Goal: Task Accomplishment & Management: Use online tool/utility

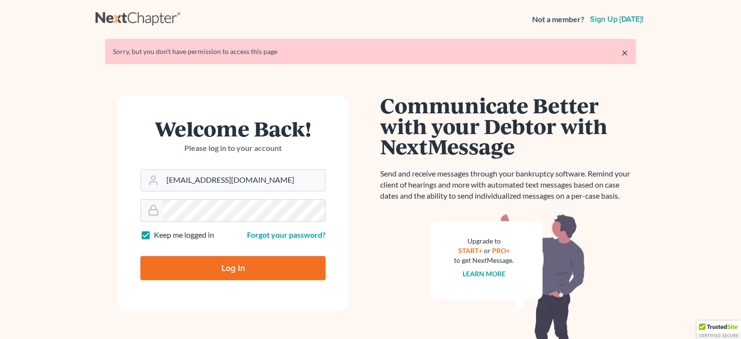
click at [225, 271] on input "Log In" at bounding box center [232, 268] width 185 height 24
type input "Thinking..."
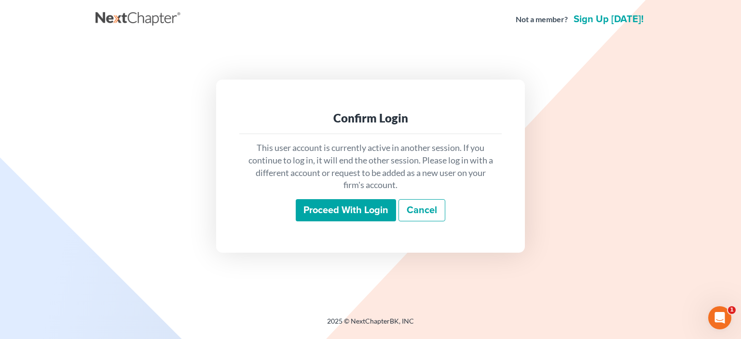
click at [361, 210] on input "Proceed with login" at bounding box center [346, 210] width 100 height 22
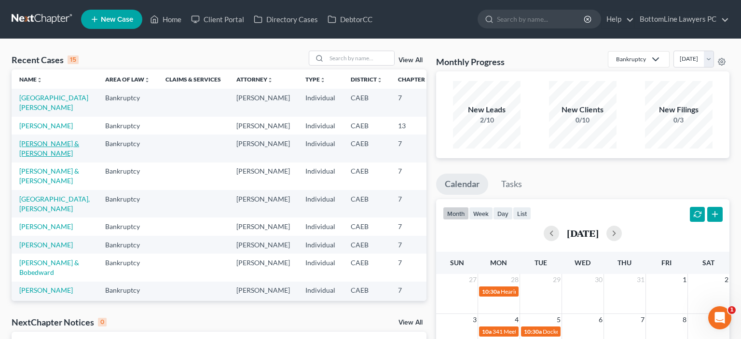
click at [41, 157] on link "[PERSON_NAME] & [PERSON_NAME]" at bounding box center [49, 148] width 60 height 18
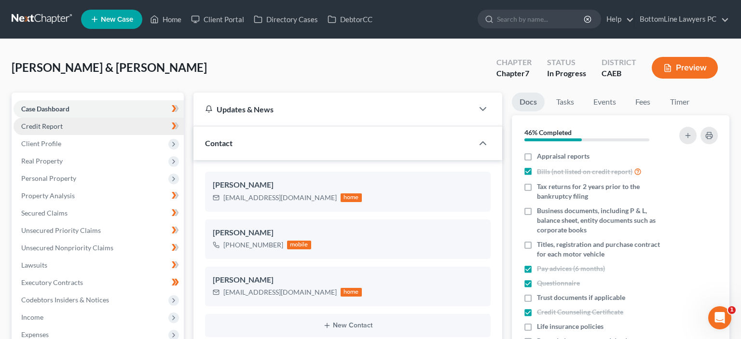
scroll to position [465, 0]
click at [58, 126] on span "Credit Report" at bounding box center [41, 126] width 41 height 8
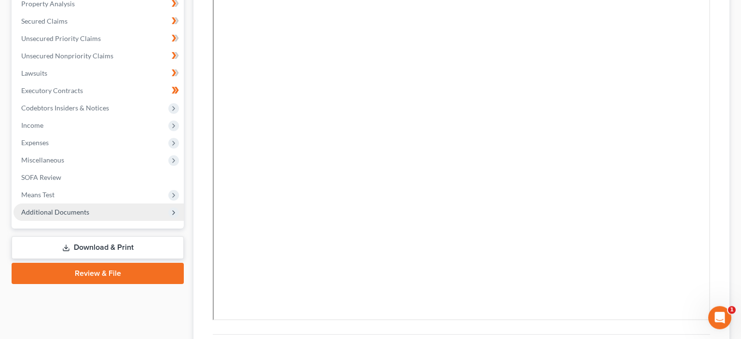
scroll to position [203, 0]
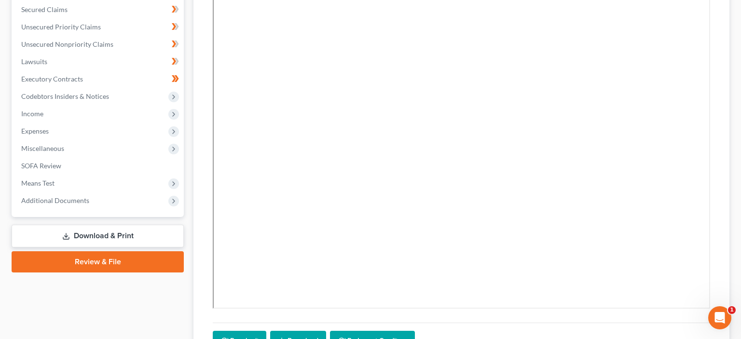
click at [118, 232] on link "Download & Print" at bounding box center [98, 236] width 172 height 23
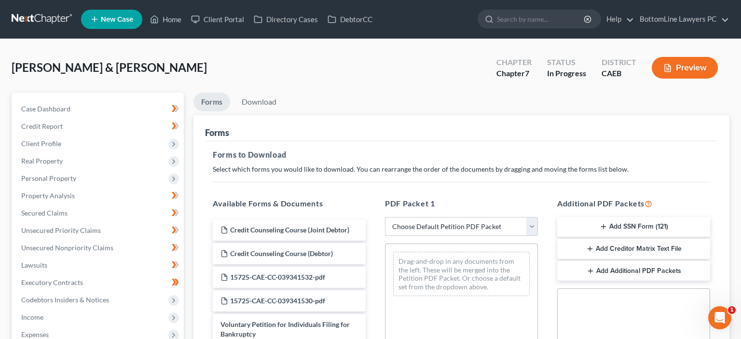
click at [385, 217] on select "Choose Default Petition PDF Packet Complete Bankruptcy Petition (all forms and …" at bounding box center [461, 226] width 153 height 19
select select "0"
click option "Complete Bankruptcy Petition (all forms and schedules)" at bounding box center [0, 0] width 0 height 0
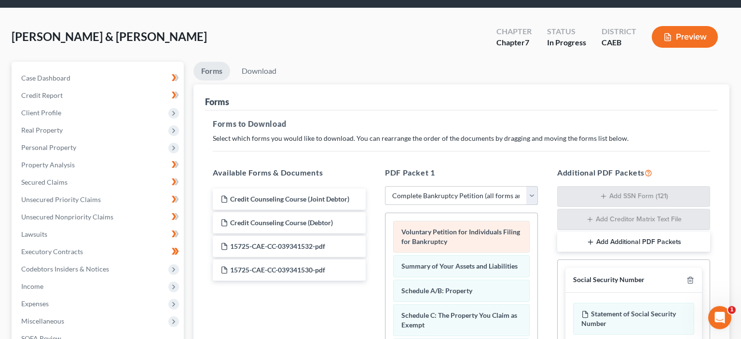
scroll to position [102, 0]
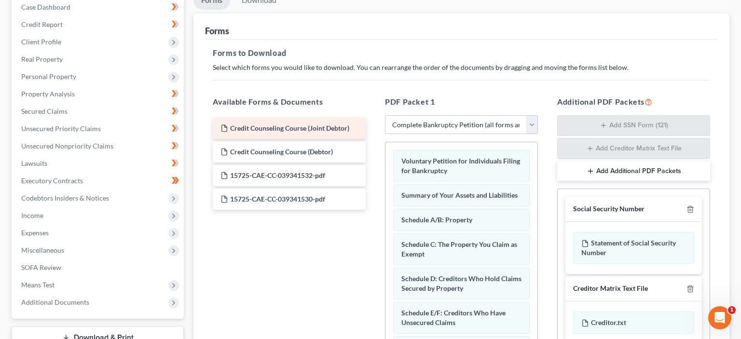
click at [272, 125] on span "Credit Counseling Course (Joint Debtor)" at bounding box center [289, 128] width 119 height 8
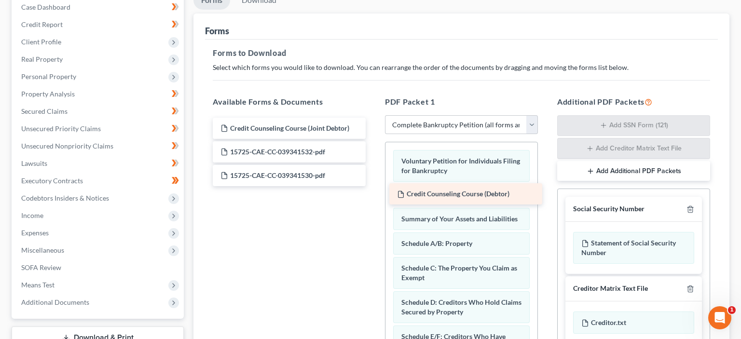
drag, startPoint x: 272, startPoint y: 150, endPoint x: 450, endPoint y: 193, distance: 183.2
click at [373, 186] on div "Credit Counseling Course (Debtor) Credit Counseling Course (Joint Debtor) Credi…" at bounding box center [289, 152] width 168 height 68
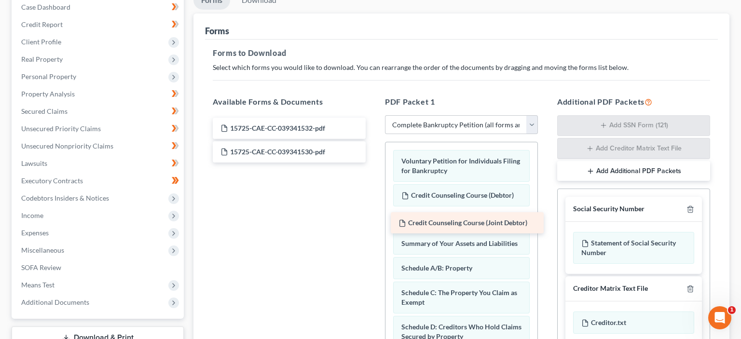
drag, startPoint x: 267, startPoint y: 127, endPoint x: 445, endPoint y: 222, distance: 201.7
click at [373, 163] on div "Credit Counseling Course (Joint Debtor) Credit Counseling Course (Joint Debtor)…" at bounding box center [289, 140] width 168 height 45
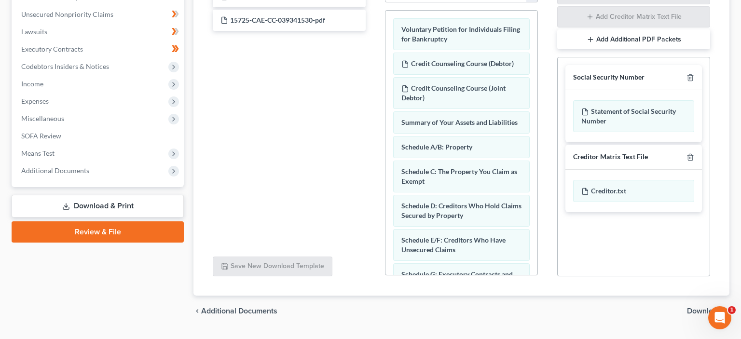
scroll to position [257, 0]
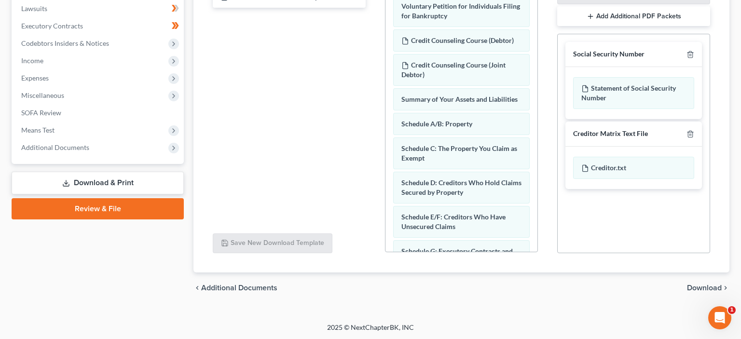
click at [710, 288] on span "Download" at bounding box center [704, 288] width 35 height 8
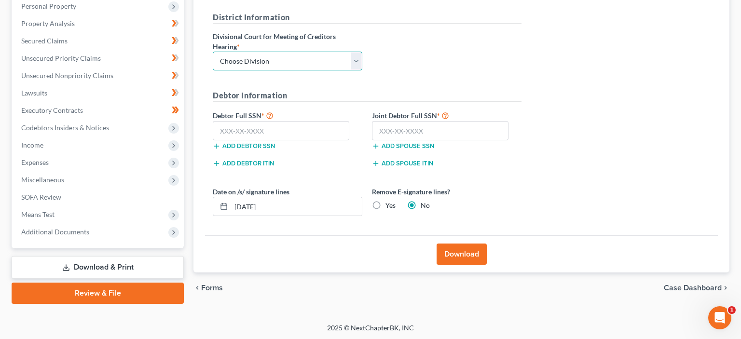
click at [213, 52] on select "Choose Division Fresno Modesto Sacramento" at bounding box center [287, 61] width 149 height 19
select select "2"
click option "Sacramento" at bounding box center [0, 0] width 0 height 0
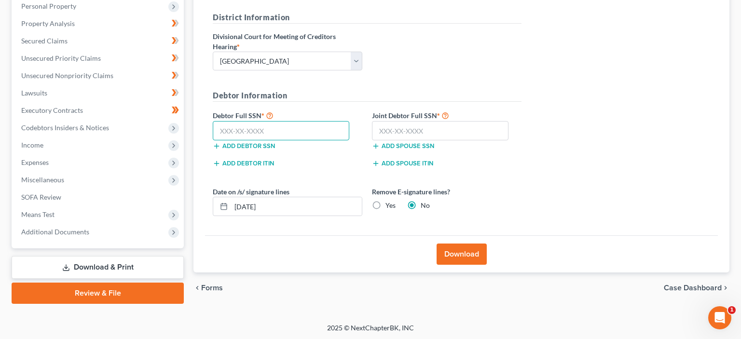
click at [228, 127] on input "text" at bounding box center [281, 130] width 136 height 19
type input "573-37-1443"
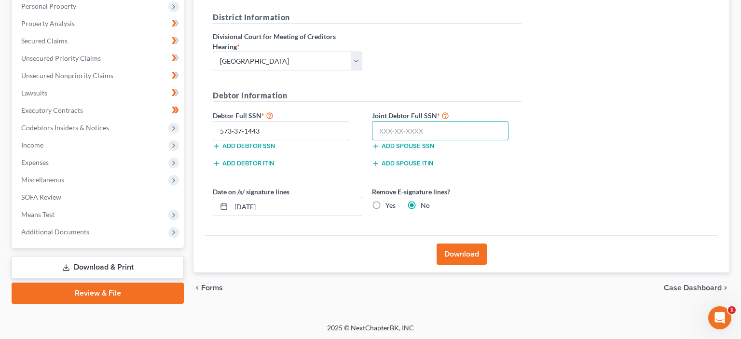
click at [383, 128] on input "text" at bounding box center [440, 130] width 136 height 19
type input "572-31-0574"
click at [481, 247] on button "Download" at bounding box center [461, 254] width 50 height 21
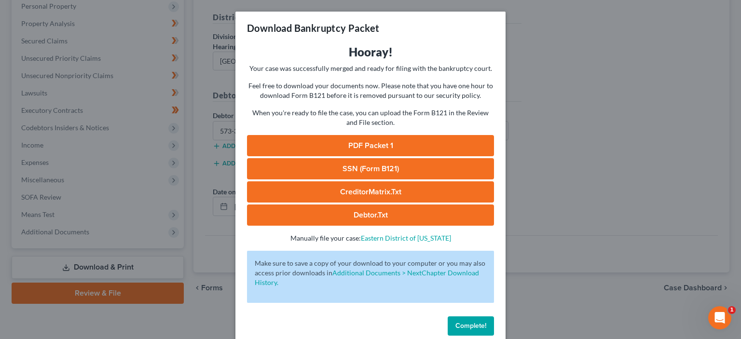
click at [388, 142] on link "PDF Packet 1" at bounding box center [370, 145] width 247 height 21
click at [357, 165] on link "SSN (Form B121)" at bounding box center [370, 168] width 247 height 21
click at [468, 323] on span "Complete!" at bounding box center [470, 326] width 31 height 8
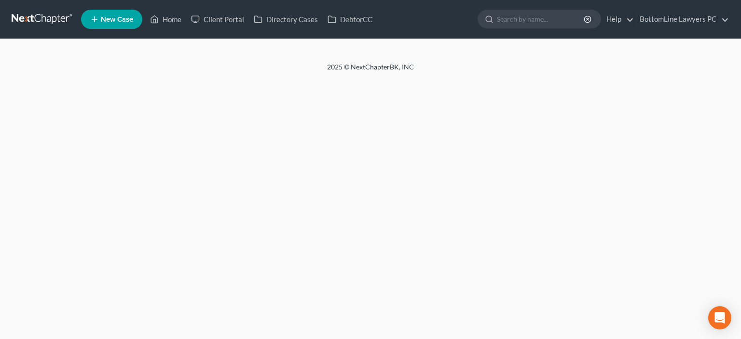
select select "29"
select select "4"
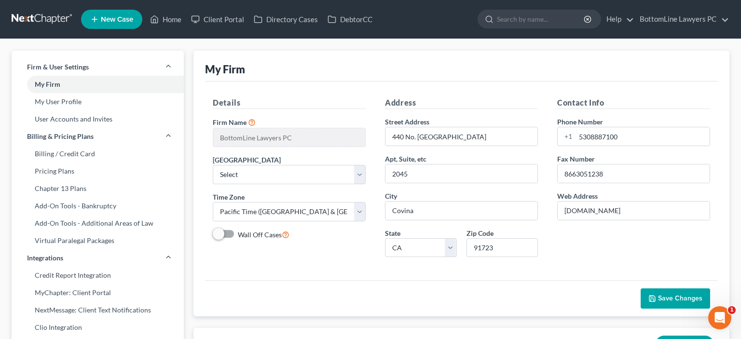
click at [44, 18] on link at bounding box center [43, 19] width 62 height 17
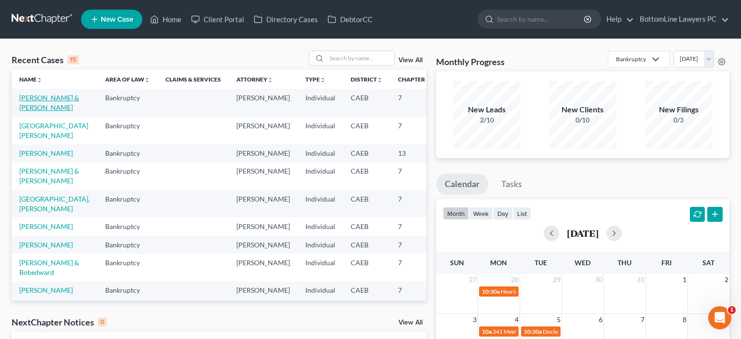
click at [29, 105] on link "[PERSON_NAME] & [PERSON_NAME]" at bounding box center [49, 103] width 60 height 18
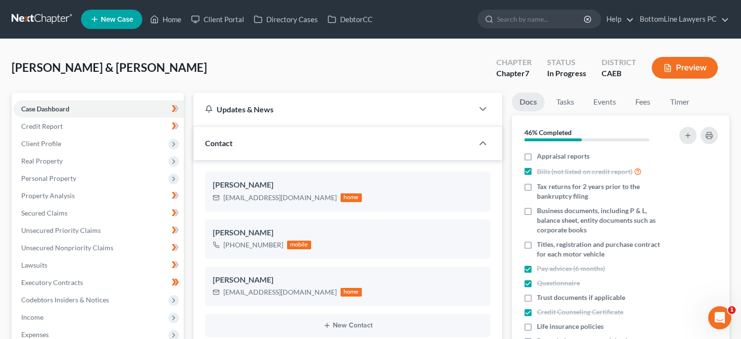
scroll to position [465, 0]
click at [70, 193] on span "Property Analysis" at bounding box center [48, 195] width 54 height 8
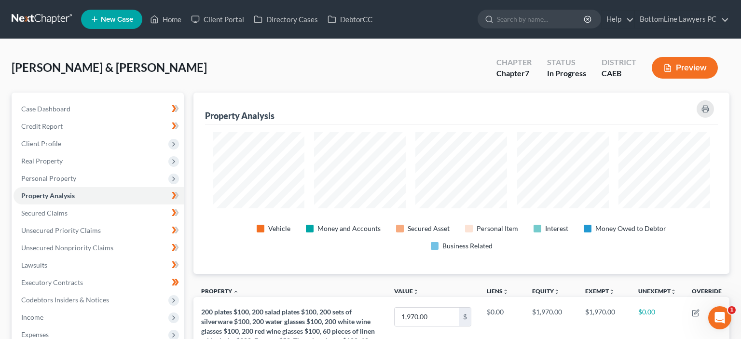
scroll to position [181, 536]
click at [57, 217] on span "Secured Claims" at bounding box center [44, 213] width 46 height 8
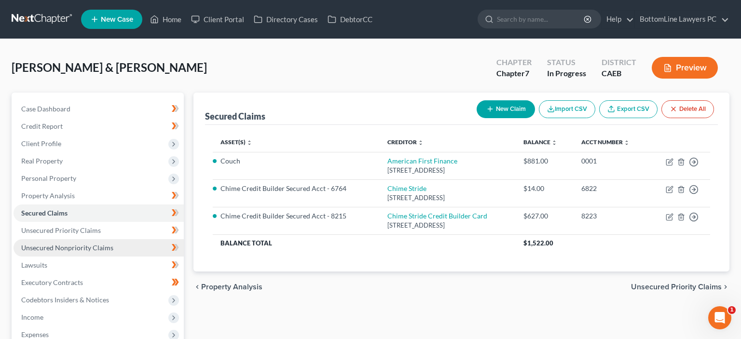
click at [71, 245] on span "Unsecured Nonpriority Claims" at bounding box center [67, 248] width 92 height 8
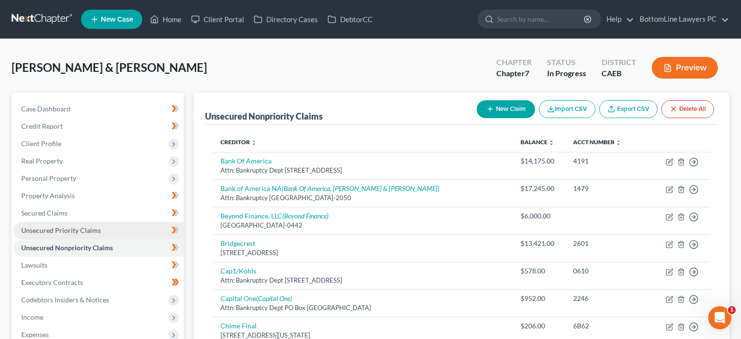
click at [76, 230] on span "Unsecured Priority Claims" at bounding box center [61, 230] width 80 height 8
